Goal: Use online tool/utility: Utilize a website feature to perform a specific function

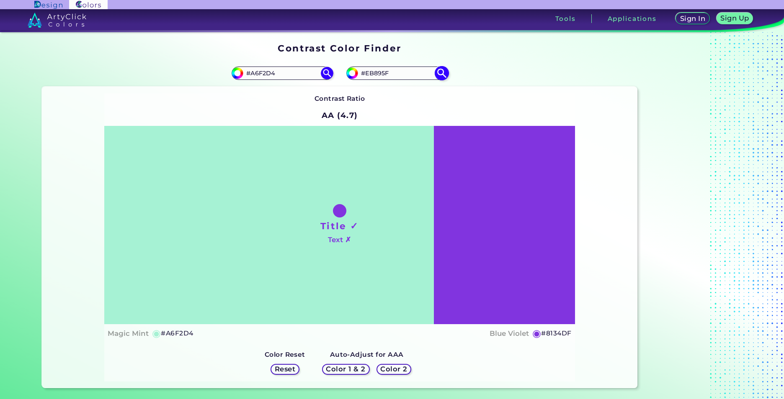
type input "#EB895F"
click at [438, 74] on img at bounding box center [441, 73] width 15 height 15
type input "#eb895f"
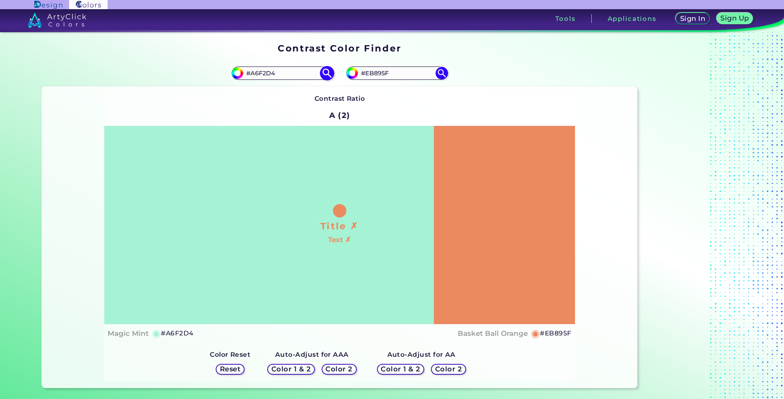
click at [327, 77] on img at bounding box center [326, 73] width 15 height 15
click at [326, 73] on img at bounding box center [326, 73] width 15 height 15
click at [326, 74] on img at bounding box center [326, 73] width 15 height 15
click at [326, 75] on img at bounding box center [326, 73] width 15 height 15
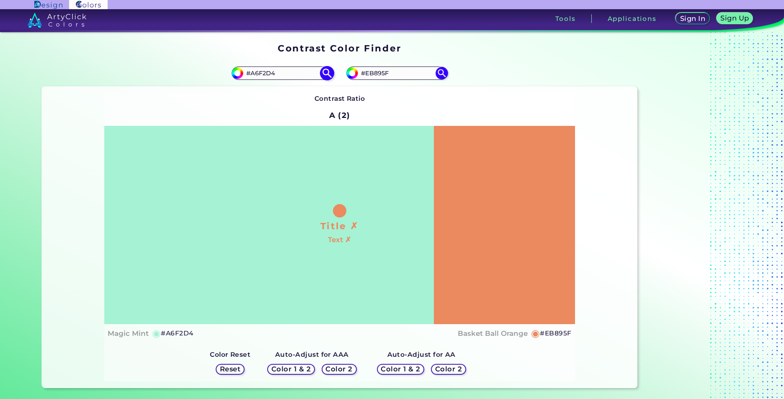
drag, startPoint x: 281, startPoint y: 75, endPoint x: 240, endPoint y: 75, distance: 41.5
click at [240, 75] on div "#a6f2d4 #A6F2D4" at bounding box center [282, 73] width 101 height 13
paste input "#E6E6E6"
type input "#E6E6E6"
click at [325, 79] on img at bounding box center [326, 73] width 15 height 15
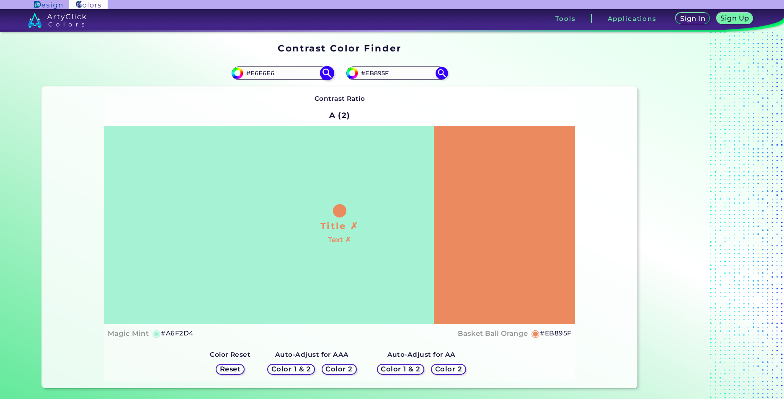
type input "#e6e6e6"
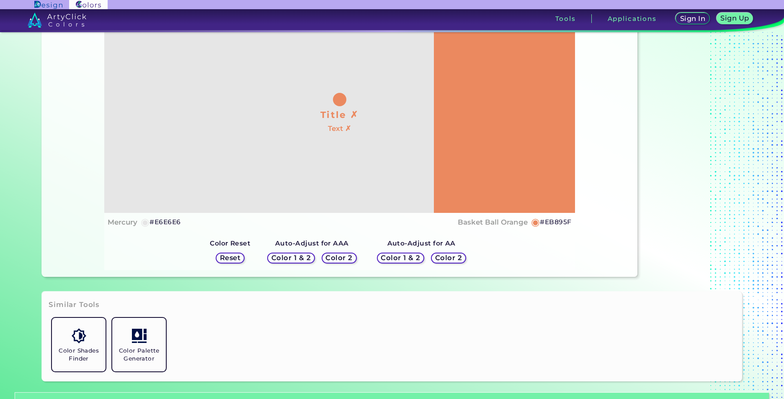
scroll to position [126, 0]
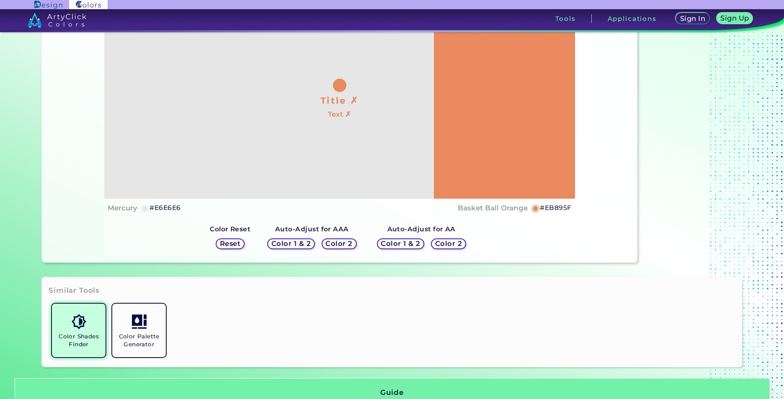
click at [91, 345] on h5 "Color Shades Finder" at bounding box center [78, 341] width 47 height 16
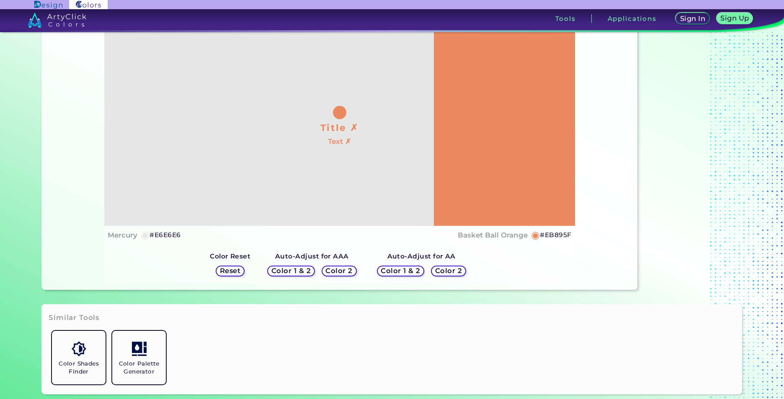
scroll to position [84, 0]
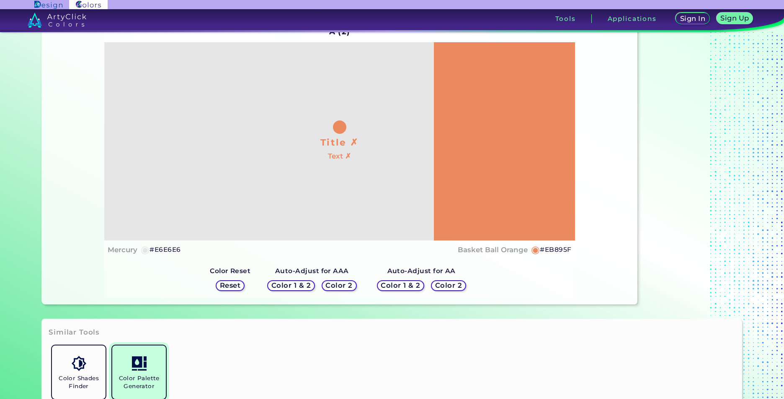
click at [115, 367] on link "Color Palette Generator" at bounding box center [139, 373] width 60 height 60
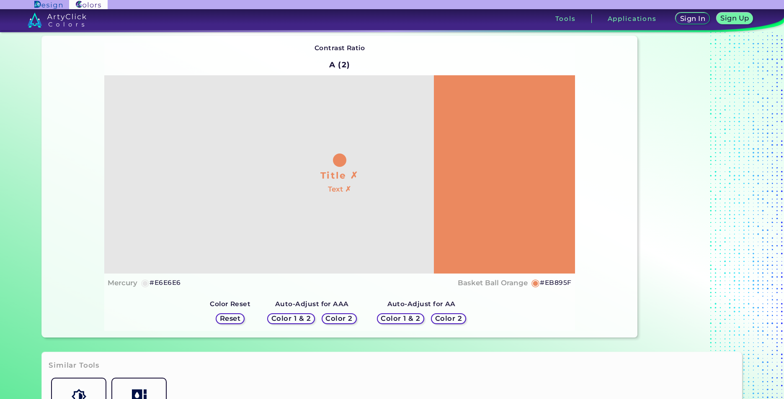
scroll to position [0, 0]
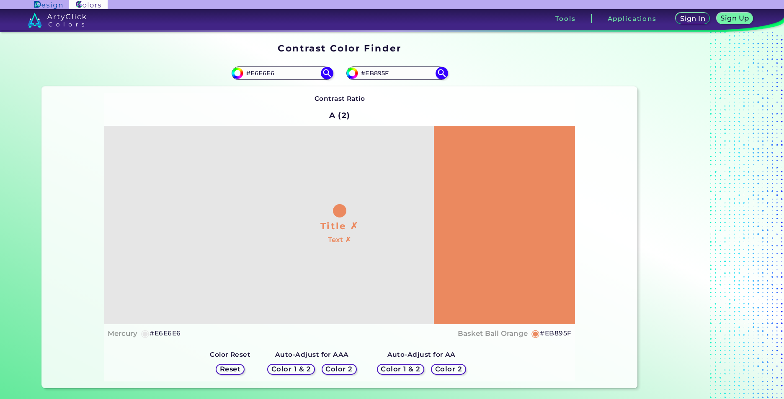
click at [366, 223] on div "Title ✗ Text ✗" at bounding box center [339, 225] width 470 height 198
click at [401, 372] on h5 "Color 1 & 2" at bounding box center [401, 369] width 36 height 6
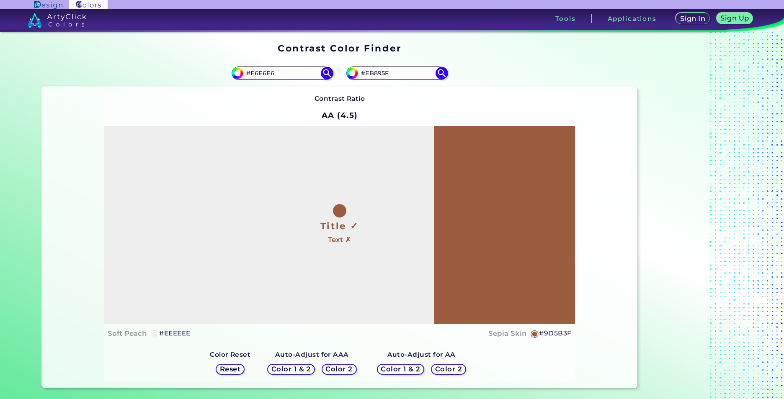
click at [439, 372] on h5 "Color 2" at bounding box center [448, 369] width 24 height 6
click at [336, 369] on h5 "Color 2" at bounding box center [339, 369] width 24 height 6
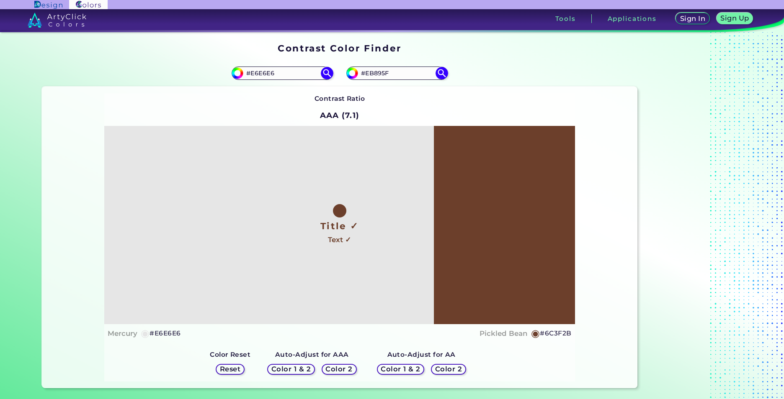
click at [284, 372] on h5 "Color 1 & 2" at bounding box center [291, 369] width 36 height 6
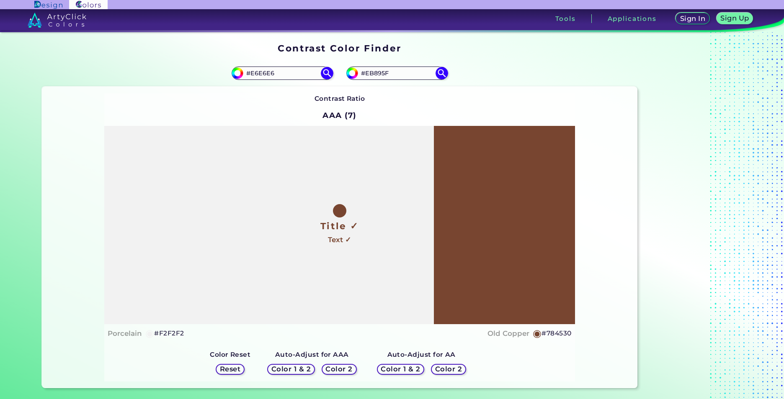
click at [223, 370] on h5 "Reset" at bounding box center [230, 369] width 19 height 6
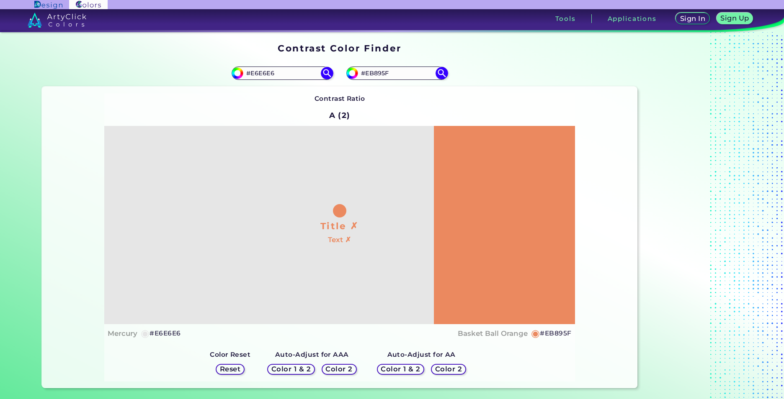
click at [409, 369] on h5 "Color 1 & 2" at bounding box center [400, 369] width 36 height 6
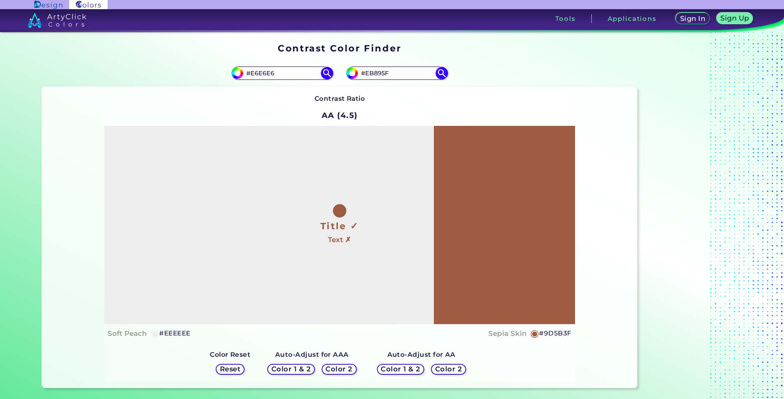
click at [436, 368] on h5 "Color 2" at bounding box center [448, 369] width 24 height 6
click at [406, 367] on h5 "Color 1 & 2" at bounding box center [401, 369] width 36 height 6
click at [423, 366] on div "Color 1 & 2 Color 2" at bounding box center [422, 370] width 96 height 18
click at [436, 369] on h5 "Color 2" at bounding box center [448, 369] width 24 height 6
drag, startPoint x: 153, startPoint y: 333, endPoint x: 181, endPoint y: 333, distance: 28.5
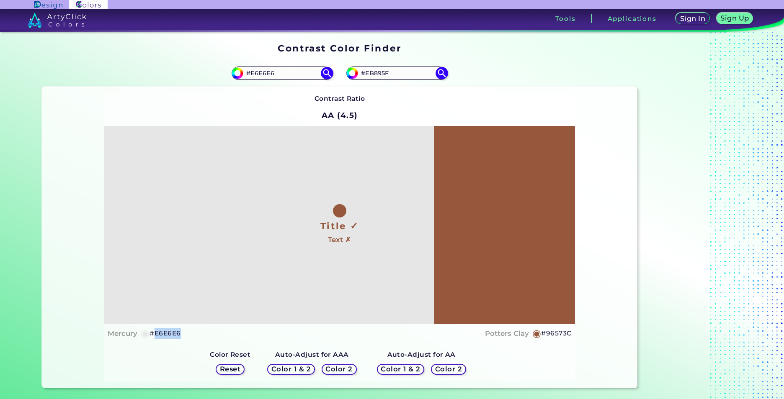
click at [181, 333] on div "Mercury ◉ #E6E6E6 Potters Clay ◉ #96573C" at bounding box center [340, 334] width 464 height 12
copy h5 "E6E6E6"
drag, startPoint x: 538, startPoint y: 333, endPoint x: 573, endPoint y: 333, distance: 35.2
click at [573, 333] on div "Contrast Ratio AA (4.5) Title ✓ Text ✗ Mercury ◉ #E6E6E6 Potters Clay ◉ #96573C" at bounding box center [339, 238] width 595 height 302
copy div "◉ #96573C"
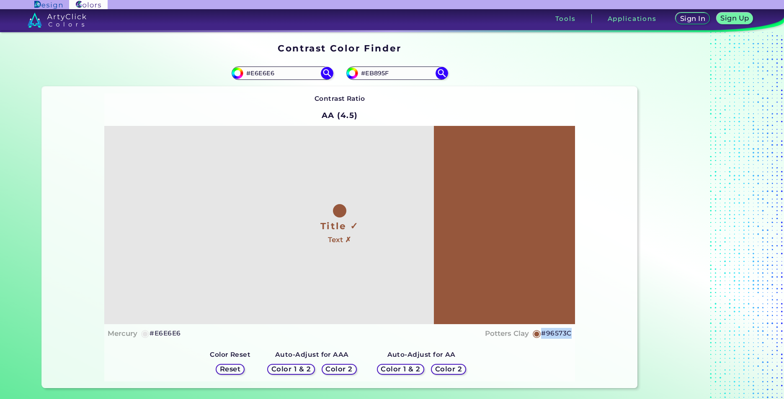
copy div "◉ #96573C"
